Goal: Task Accomplishment & Management: Manage account settings

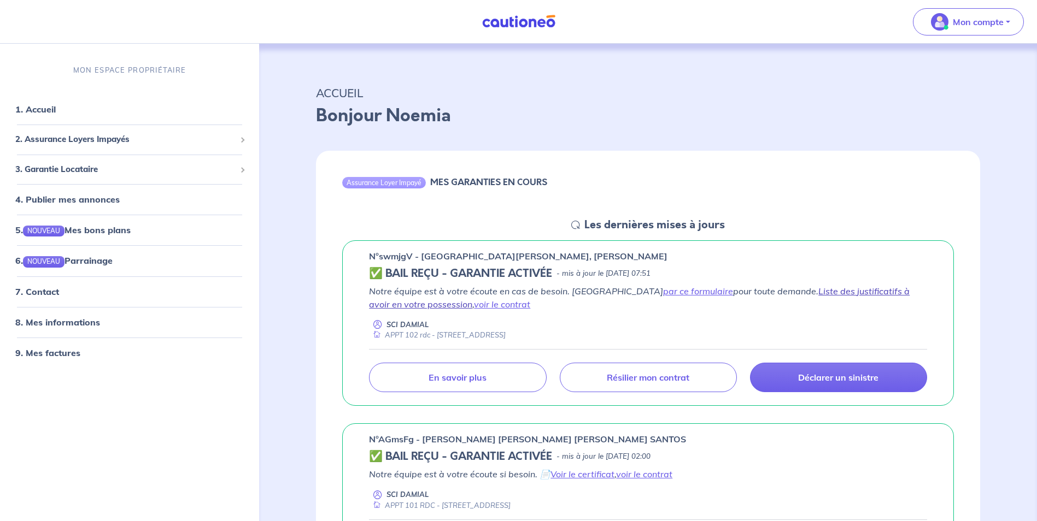
click at [794, 292] on link "Liste des justificatifs à avoir en votre possession" at bounding box center [639, 298] width 540 height 24
click at [474, 308] on link "voir le contrat" at bounding box center [502, 304] width 56 height 11
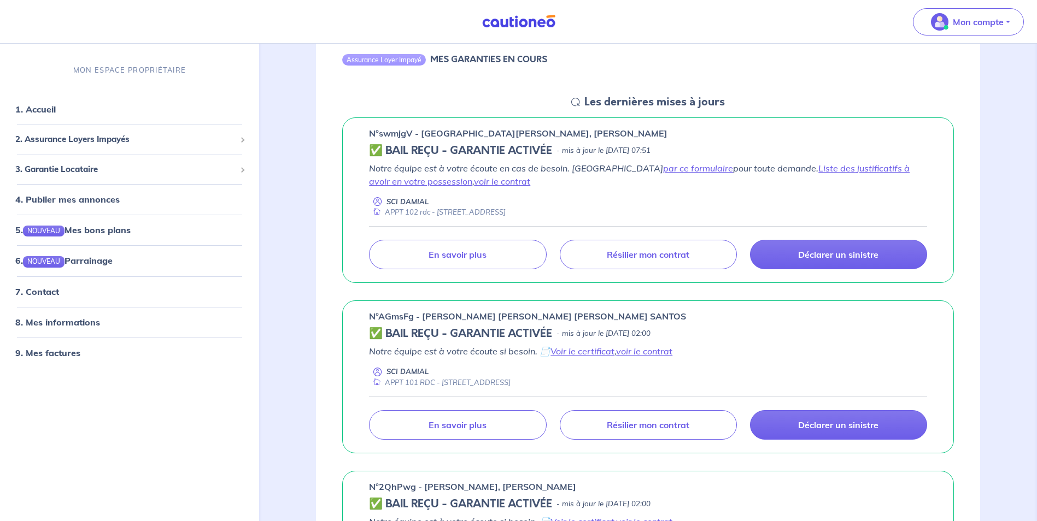
scroll to position [164, 0]
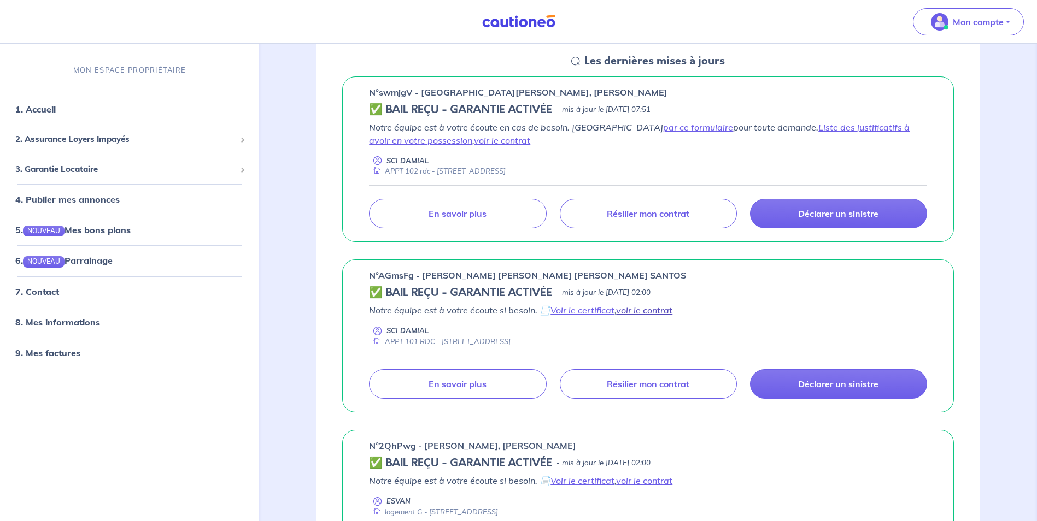
click at [643, 313] on link "voir le contrat" at bounding box center [644, 310] width 56 height 11
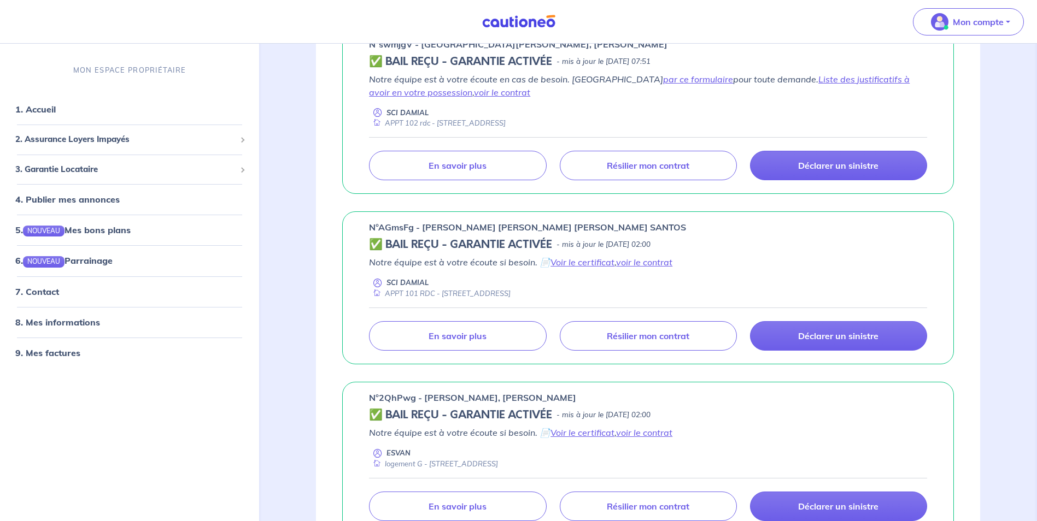
scroll to position [219, 0]
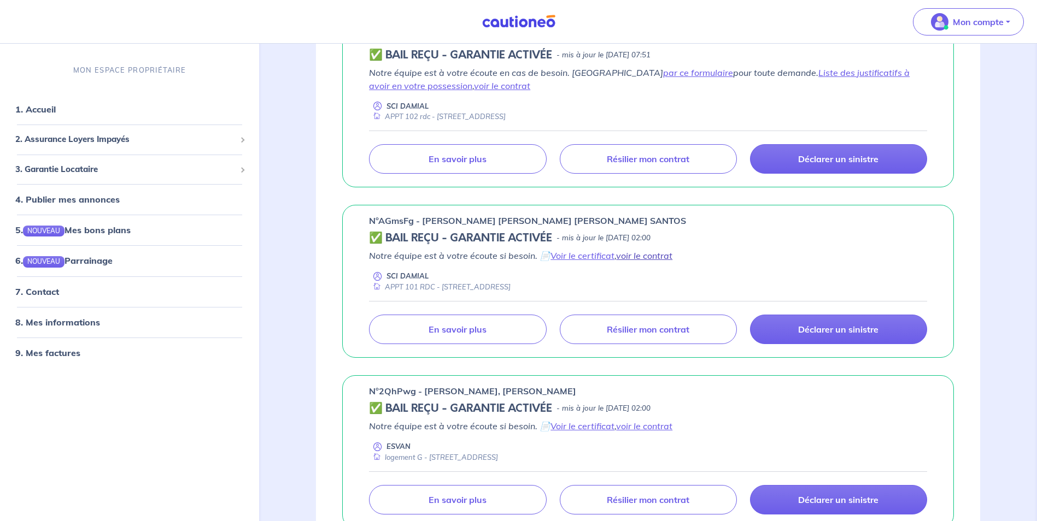
click at [646, 254] on link "voir le contrat" at bounding box center [644, 255] width 56 height 11
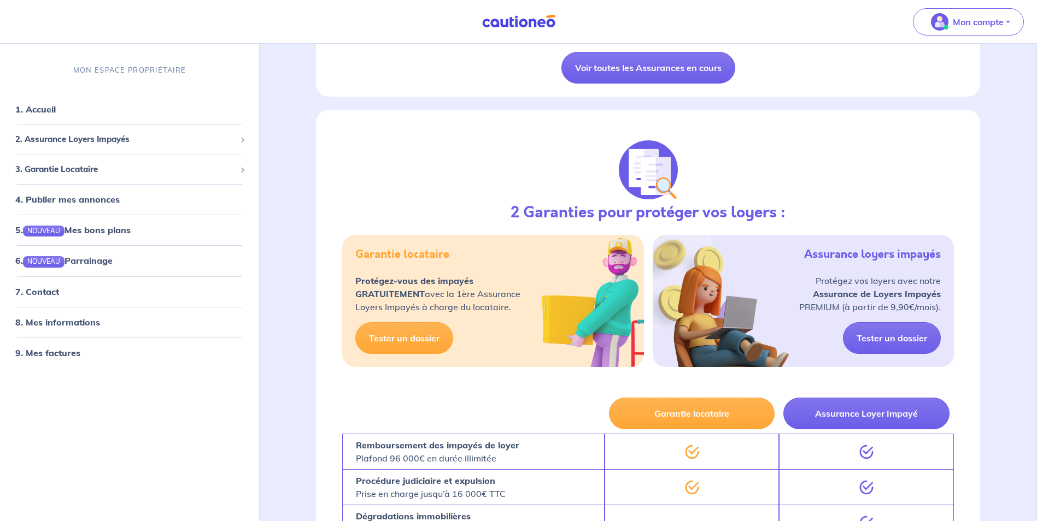
scroll to position [820, 0]
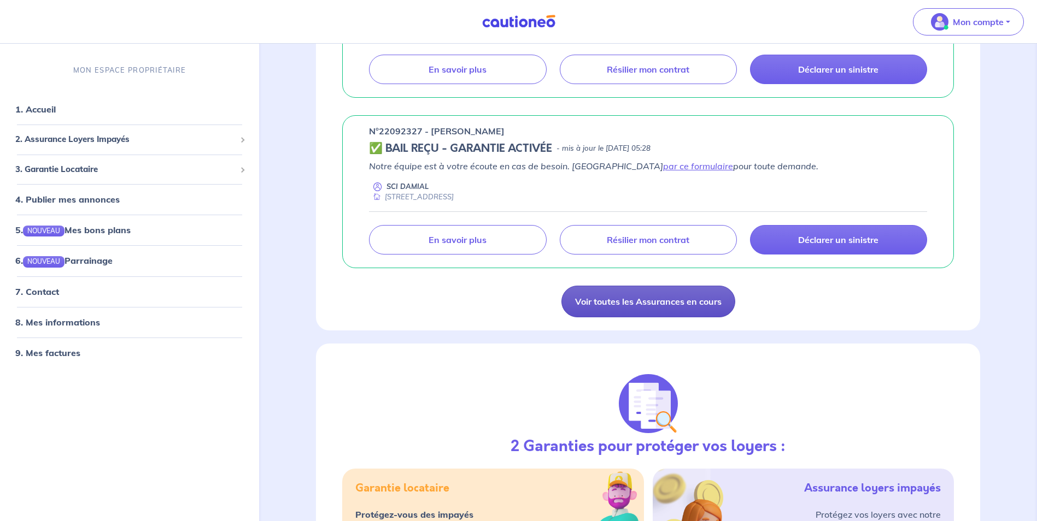
click at [638, 303] on link "Voir toutes les Assurances en cours" at bounding box center [648, 302] width 174 height 32
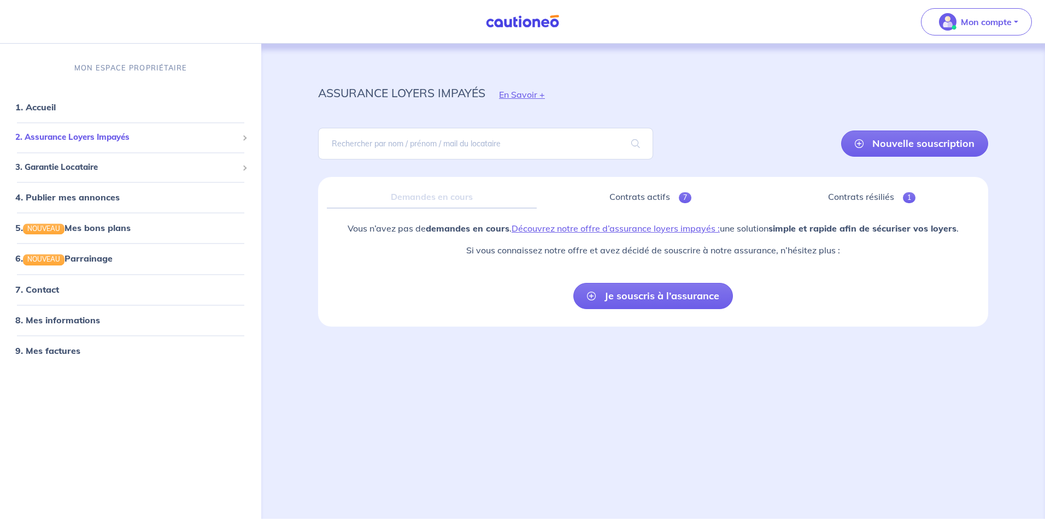
click at [64, 141] on span "2. Assurance Loyers Impayés" at bounding box center [126, 138] width 222 height 13
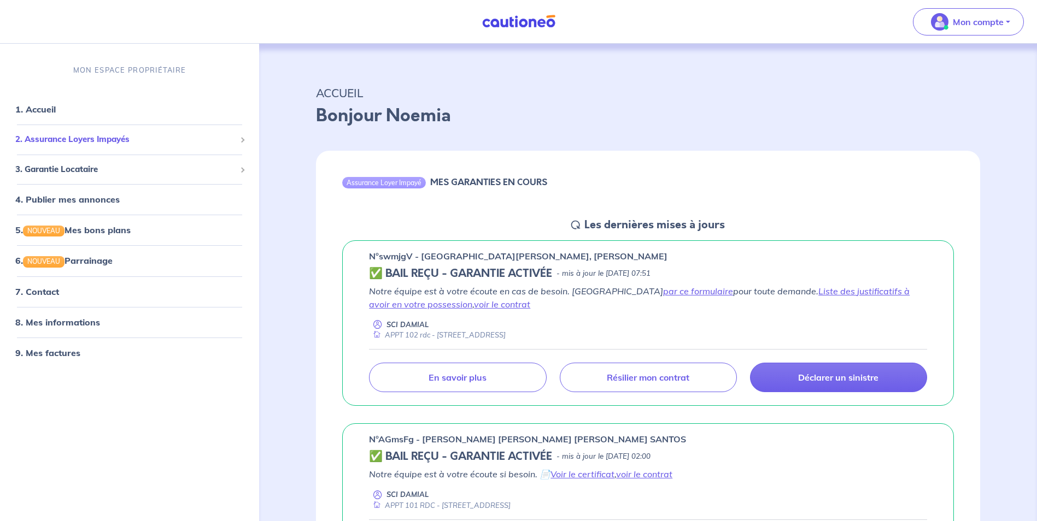
click at [92, 139] on span "2. Assurance Loyers Impayés" at bounding box center [125, 140] width 220 height 13
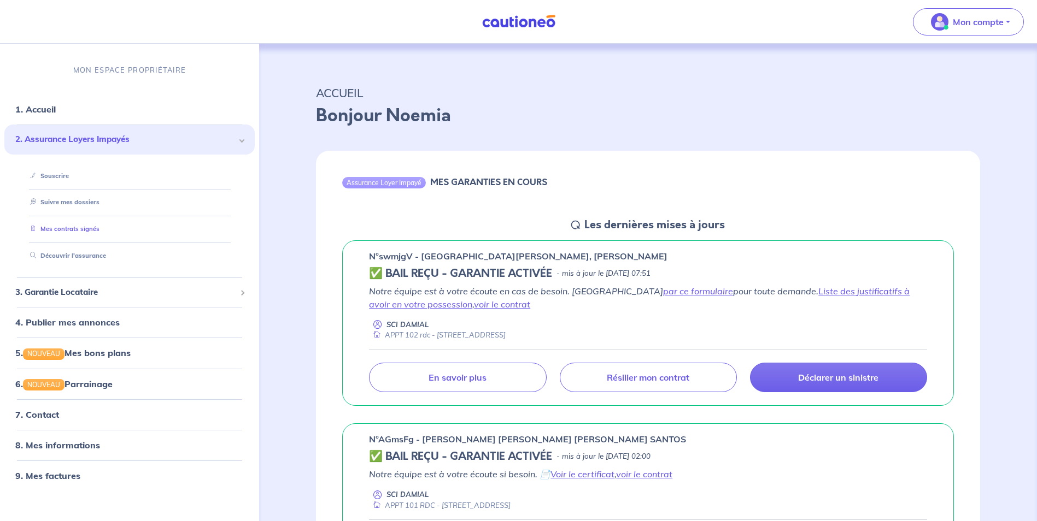
click at [90, 228] on link "Mes contrats signés" at bounding box center [63, 230] width 74 height 8
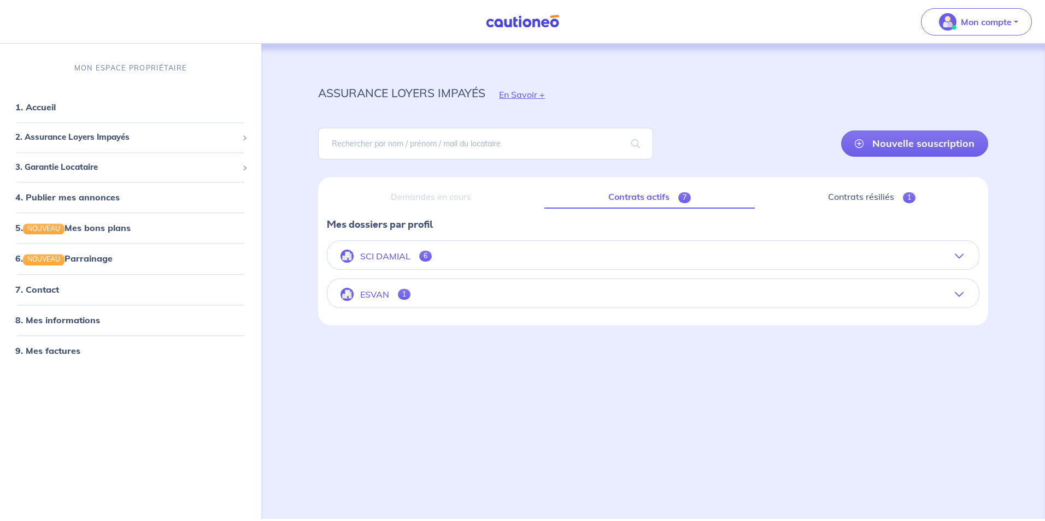
click at [480, 255] on button "SCI DAMIAL 6" at bounding box center [652, 256] width 651 height 26
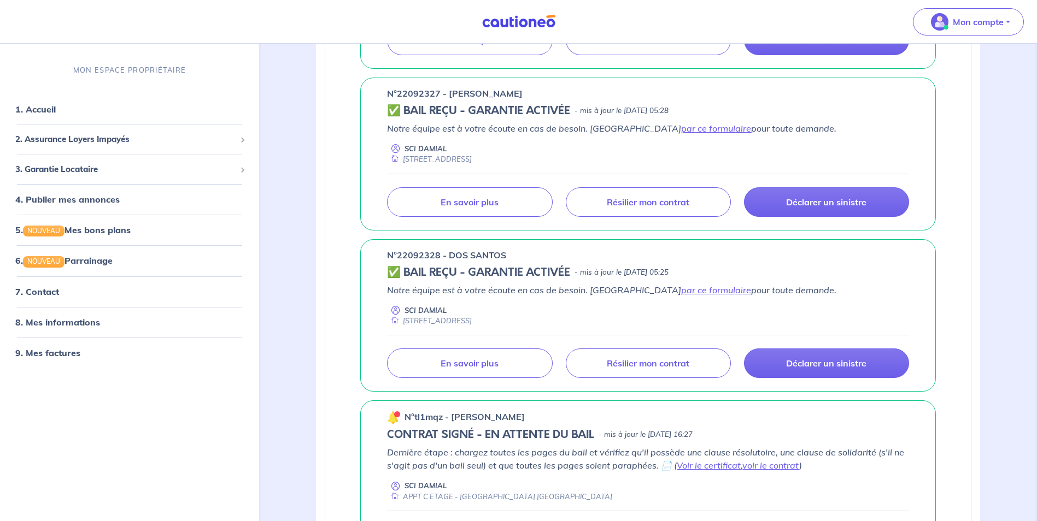
scroll to position [710, 0]
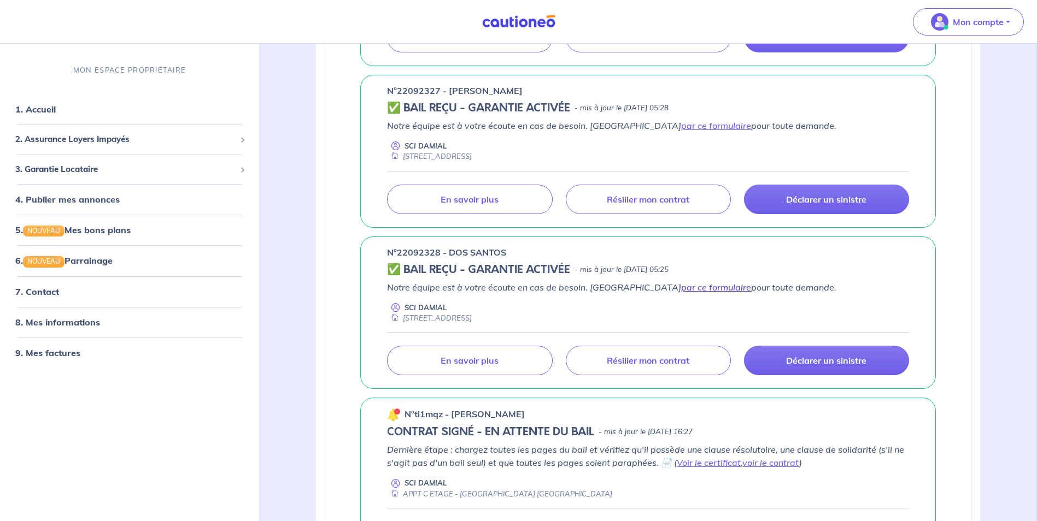
click at [681, 290] on link "par ce formulaire" at bounding box center [716, 287] width 70 height 11
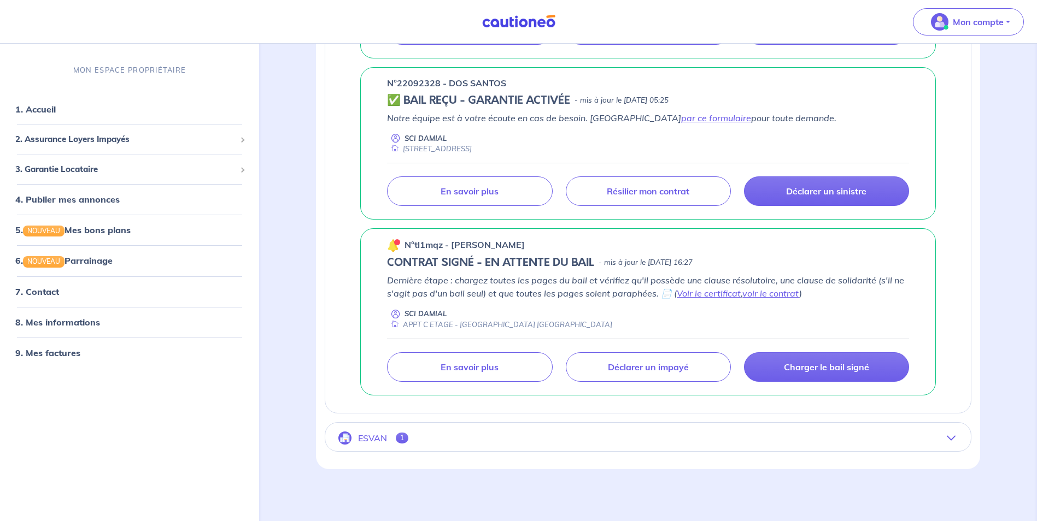
scroll to position [880, 0]
click at [948, 429] on button "ESVAN 1" at bounding box center [647, 438] width 645 height 26
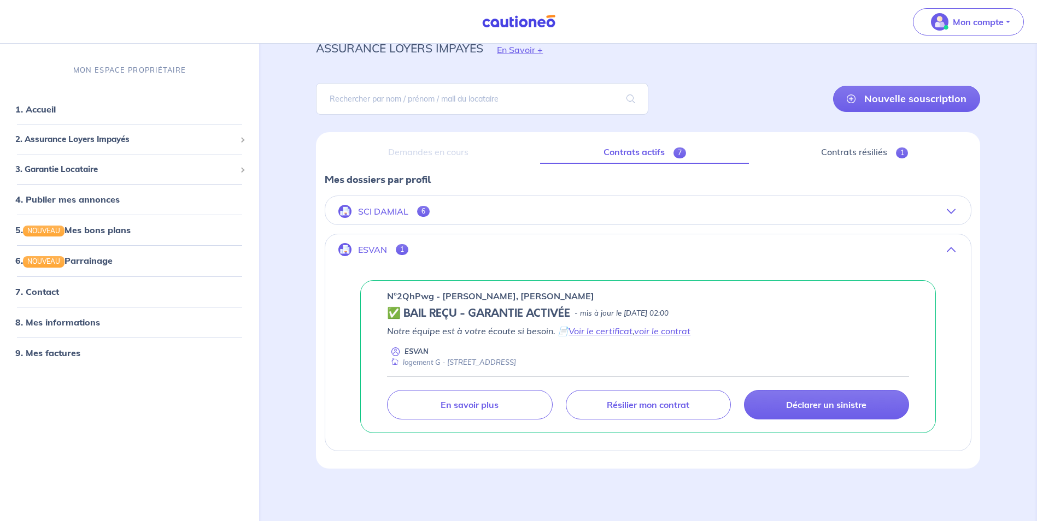
scroll to position [0, 0]
